Goal: Transaction & Acquisition: Purchase product/service

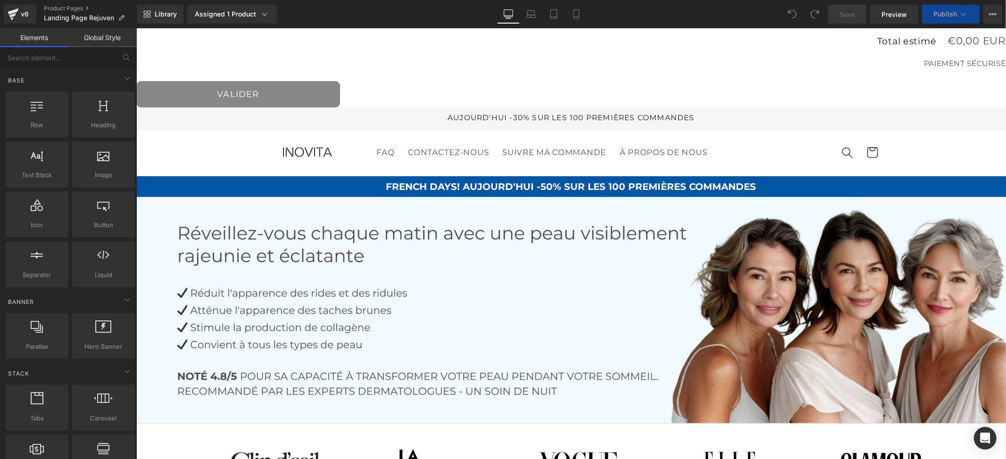
click at [492, 64] on small "PAIEMENT SÉCURISÉ" at bounding box center [570, 63] width 869 height 10
click at [662, 70] on div "Total estimé €0,00 EUR PAIEMENT SÉCURISÉ" at bounding box center [570, 54] width 869 height 53
click at [922, 39] on h2 "Total estimé" at bounding box center [905, 40] width 59 height 9
click at [938, 56] on div "Total estimé €0,00 EUR PAIEMENT SÉCURISÉ" at bounding box center [570, 54] width 869 height 53
click at [791, 85] on div "VALIDER" at bounding box center [570, 94] width 869 height 26
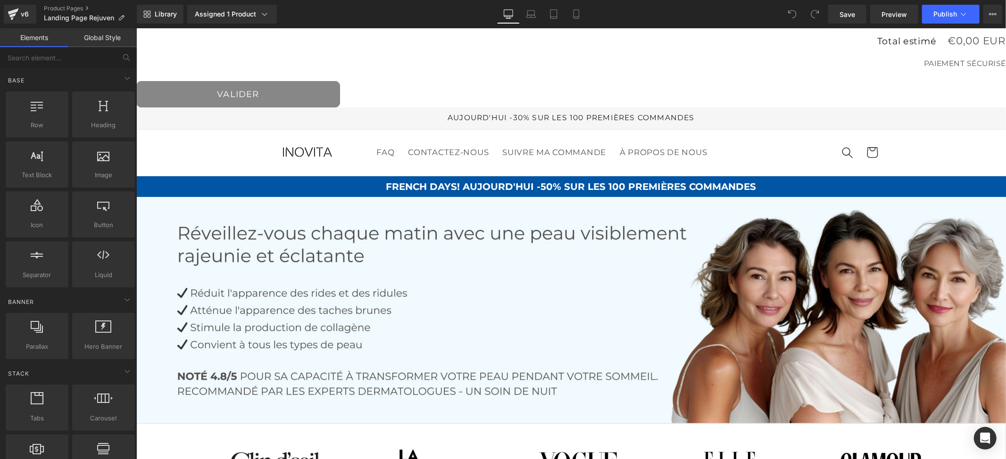
click at [492, 115] on span "AUJOURD'HUI -30% SUR LES 100 PREMIÈRES COMMANDES" at bounding box center [570, 117] width 247 height 9
click at [264, 52] on div "Total estimé €0,00 EUR PAIEMENT SÉCURISÉ" at bounding box center [570, 54] width 869 height 53
click at [749, 64] on small "PAIEMENT SÉCURISÉ" at bounding box center [570, 63] width 869 height 10
drag, startPoint x: 904, startPoint y: 41, endPoint x: 844, endPoint y: 60, distance: 62.6
click at [903, 41] on h2 "Total estimé" at bounding box center [905, 40] width 59 height 9
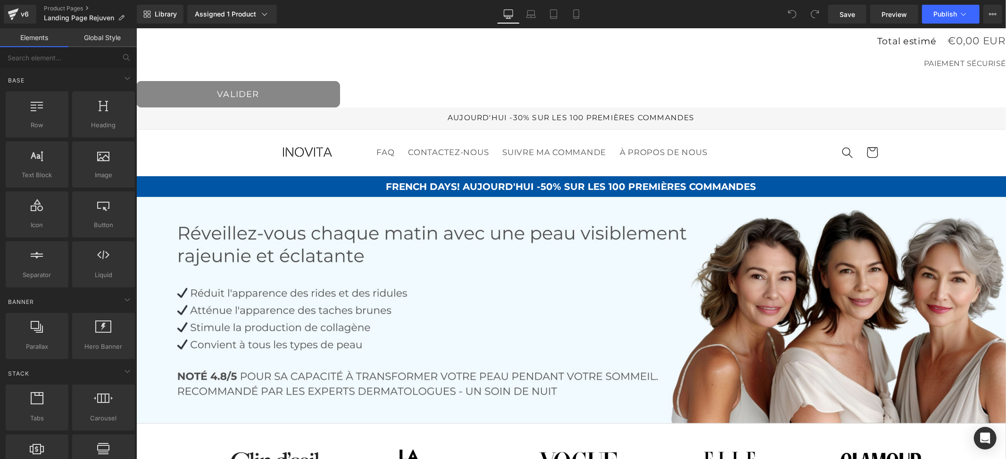
click at [352, 40] on div "Total estimé €0,00 EUR" at bounding box center [570, 39] width 869 height 12
click at [312, 66] on small "PAIEMENT SÉCURISÉ" at bounding box center [570, 63] width 869 height 10
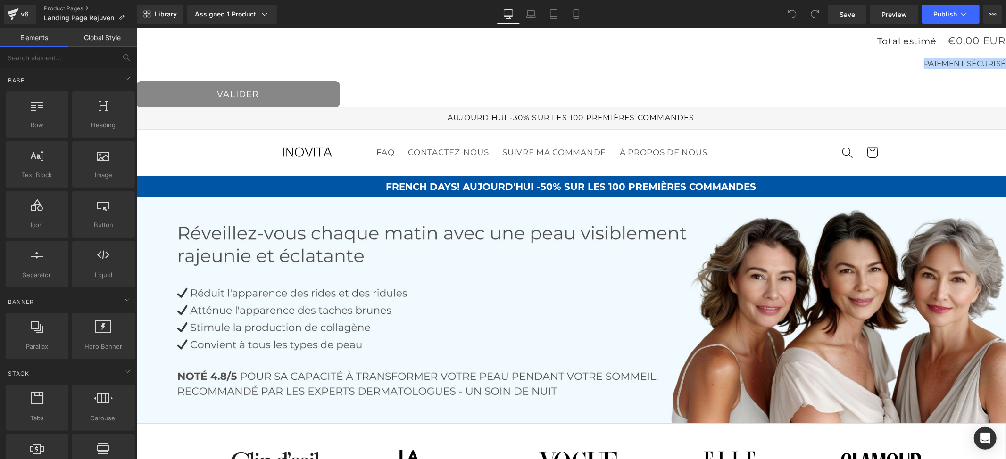
click at [312, 66] on small "PAIEMENT SÉCURISÉ" at bounding box center [570, 63] width 869 height 10
drag, startPoint x: 344, startPoint y: 45, endPoint x: 384, endPoint y: 52, distance: 40.2
click at [346, 45] on div "Total estimé €0,00 EUR PAIEMENT SÉCURISÉ" at bounding box center [570, 54] width 869 height 53
click at [657, 50] on div "Total estimé €0,00 EUR PAIEMENT SÉCURISÉ" at bounding box center [570, 54] width 869 height 53
click at [935, 62] on small "PAIEMENT SÉCURISÉ" at bounding box center [570, 63] width 869 height 10
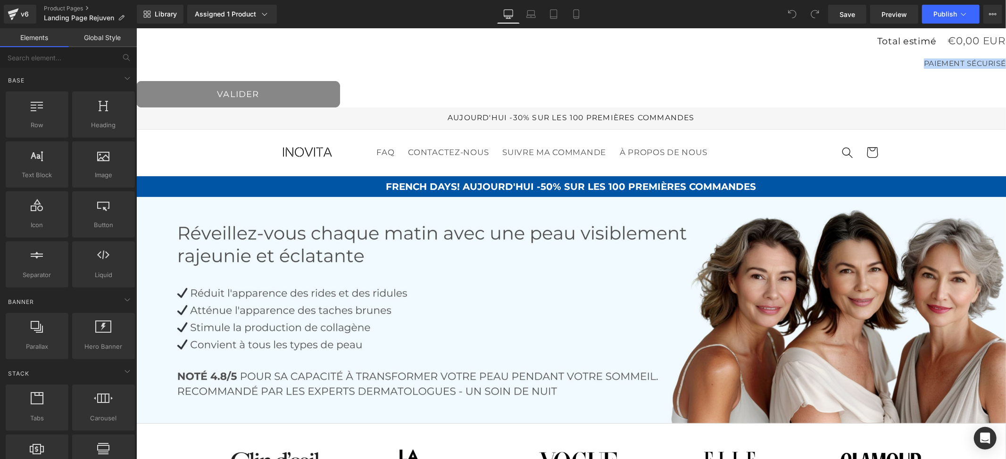
click at [825, 66] on small "PAIEMENT SÉCURISÉ" at bounding box center [570, 63] width 869 height 10
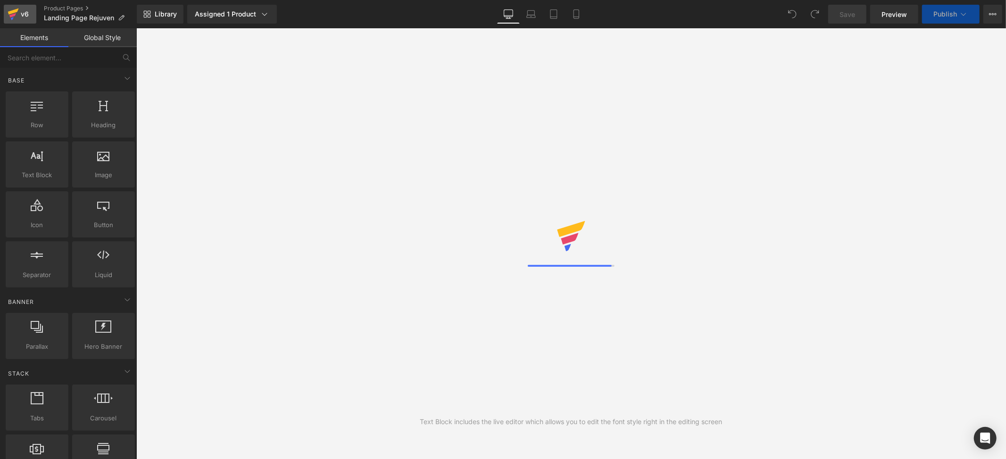
click at [16, 8] on icon at bounding box center [13, 14] width 11 height 24
